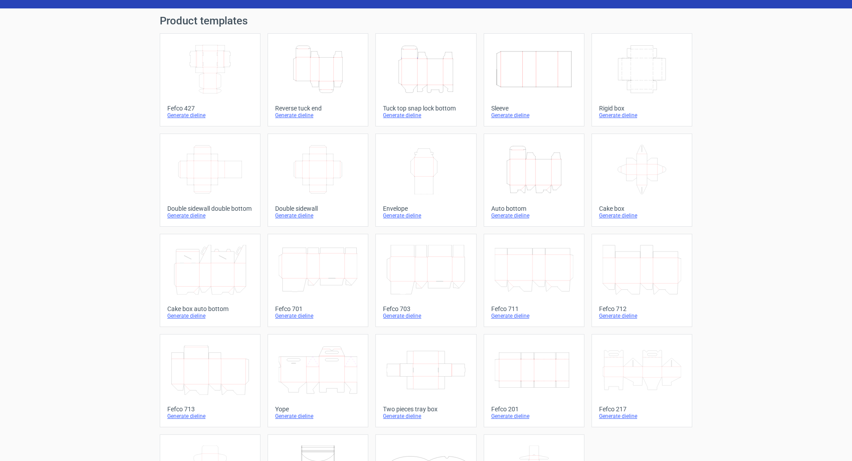
scroll to position [5, 0]
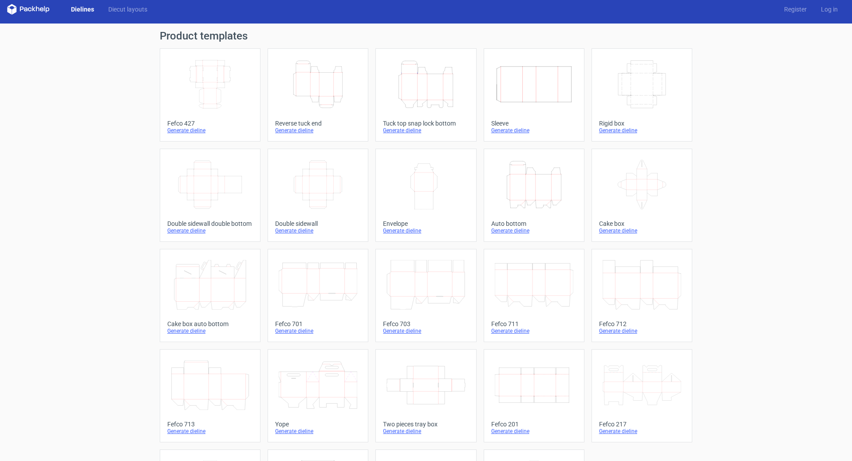
click at [287, 131] on div "Generate dieline" at bounding box center [318, 130] width 86 height 7
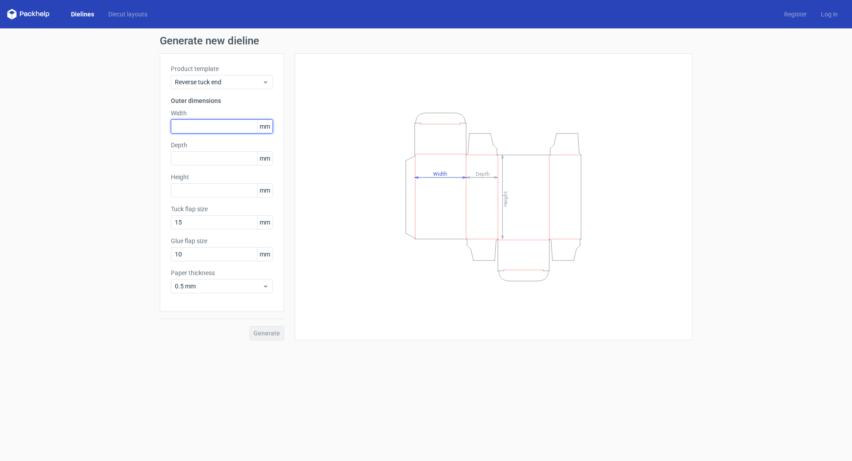
click at [224, 129] on input "text" at bounding box center [222, 126] width 102 height 14
type input "10"
click at [216, 161] on div "Depth mm" at bounding box center [222, 153] width 102 height 25
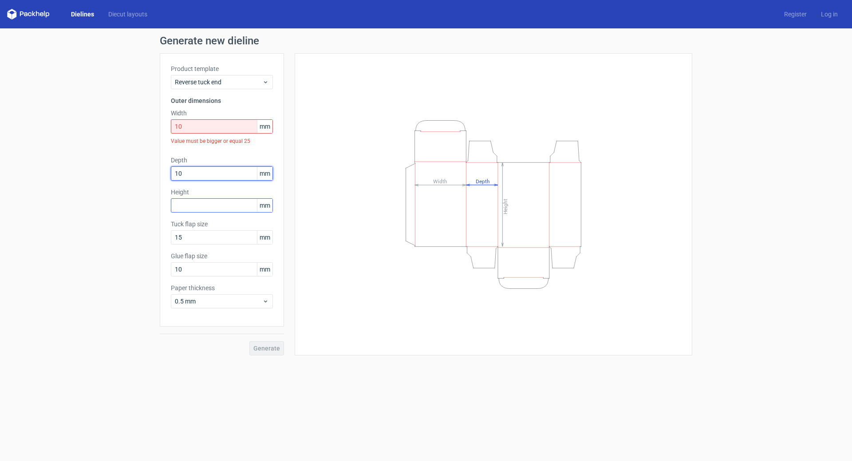
type input "10"
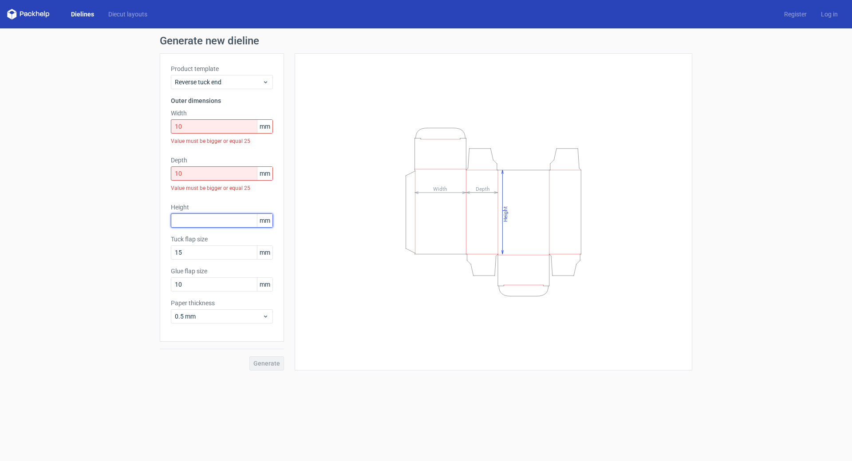
click at [219, 204] on div "Height mm" at bounding box center [222, 215] width 102 height 25
click at [219, 204] on label "Height" at bounding box center [222, 207] width 102 height 9
click at [220, 216] on input "text" at bounding box center [222, 220] width 102 height 14
type input "30"
click at [205, 256] on input "15" at bounding box center [222, 252] width 102 height 14
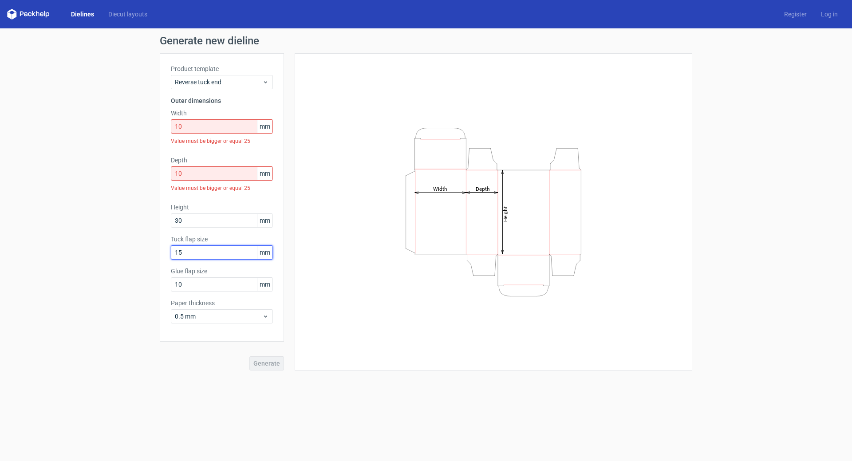
click at [206, 256] on input "15" at bounding box center [222, 252] width 102 height 14
type input "15"
click at [214, 286] on input "10" at bounding box center [222, 284] width 102 height 14
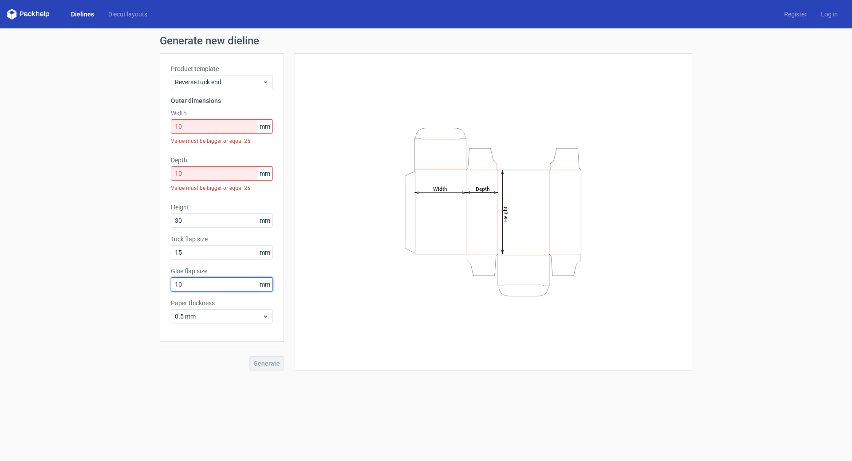
click at [214, 286] on input "10" at bounding box center [222, 284] width 102 height 14
type input "10"
click at [214, 318] on span "0.5 mm" at bounding box center [218, 316] width 87 height 9
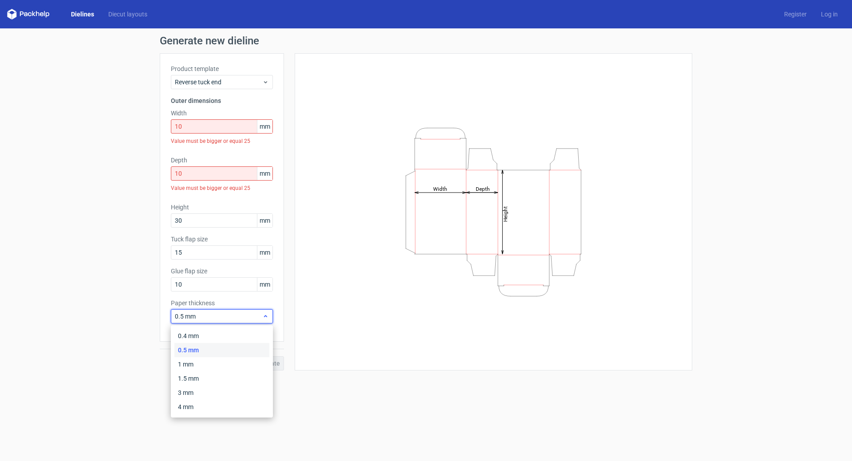
click at [214, 318] on span "0.5 mm" at bounding box center [218, 316] width 87 height 9
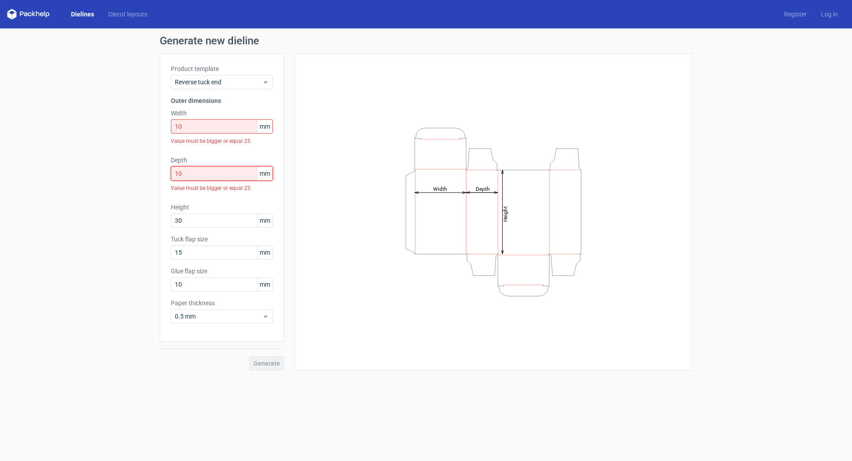
click at [229, 179] on input "10" at bounding box center [222, 173] width 102 height 14
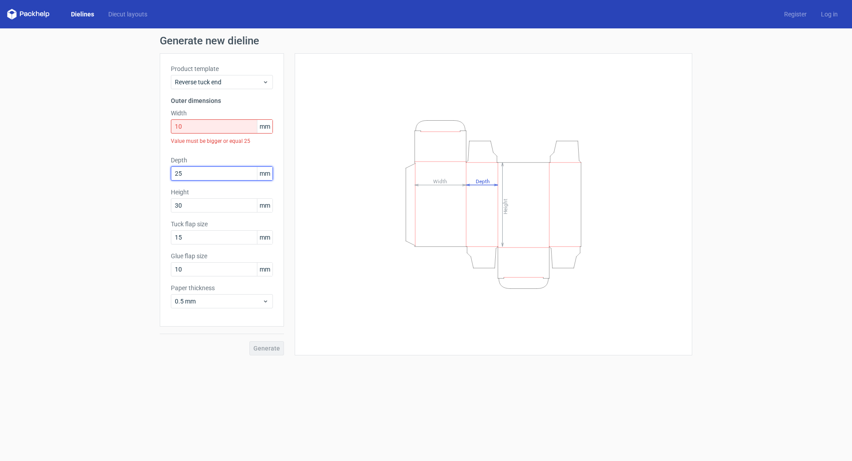
type input "25"
click at [207, 128] on input "10" at bounding box center [222, 126] width 102 height 14
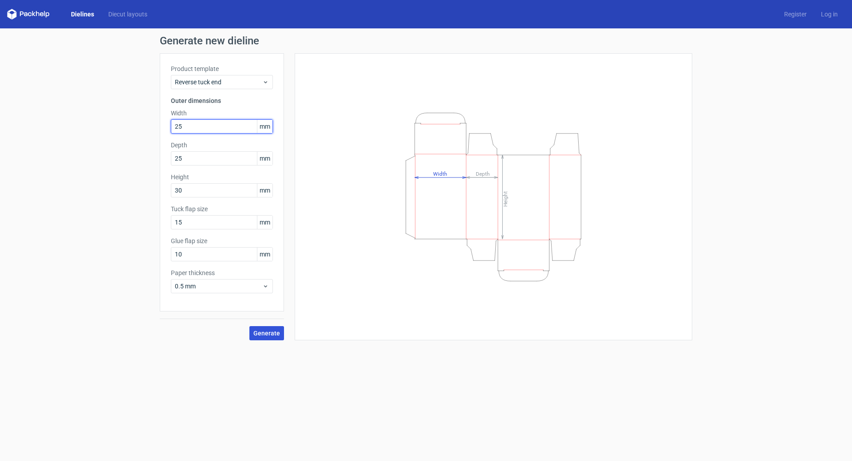
type input "25"
click at [266, 334] on span "Generate" at bounding box center [266, 333] width 27 height 6
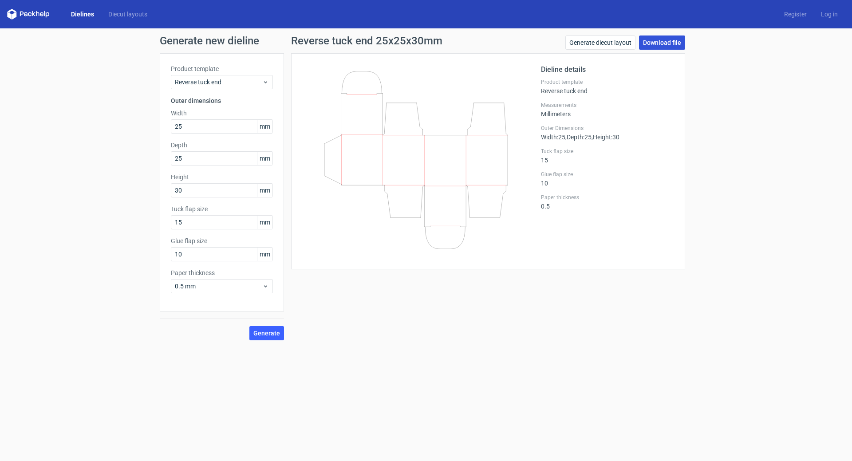
click at [661, 47] on link "Download file" at bounding box center [662, 42] width 46 height 14
